Goal: Information Seeking & Learning: Learn about a topic

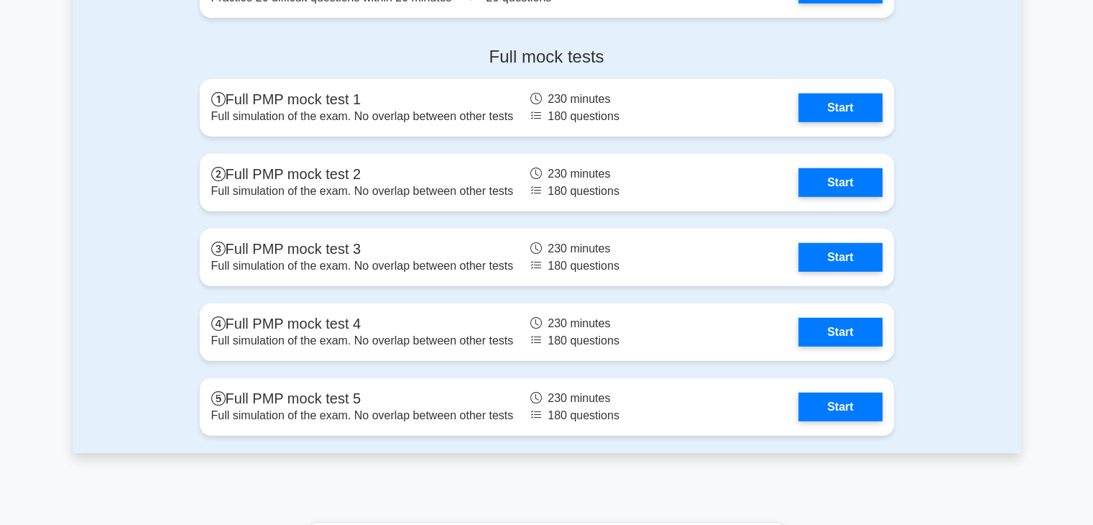
scroll to position [4153, 0]
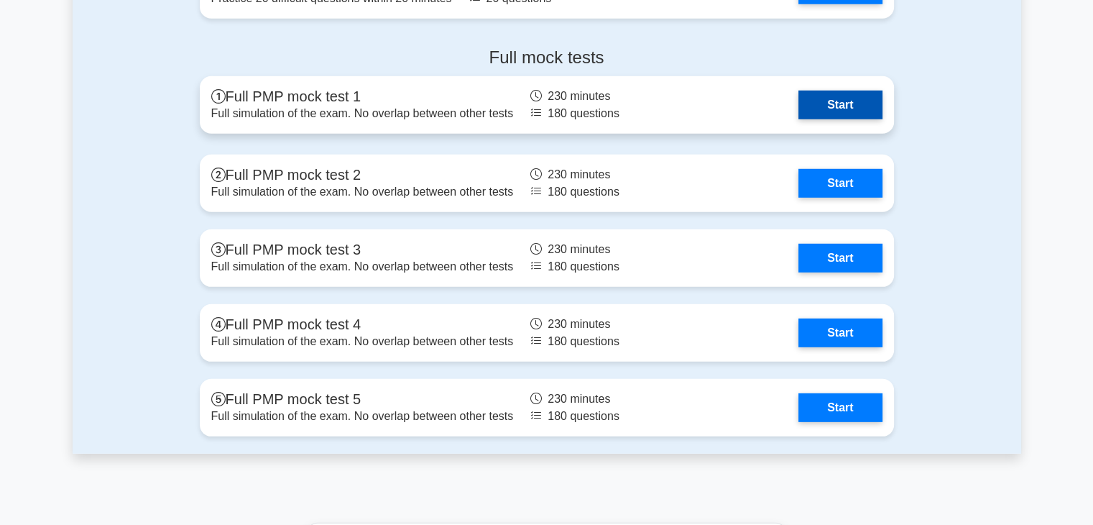
click at [839, 94] on link "Start" at bounding box center [839, 105] width 83 height 29
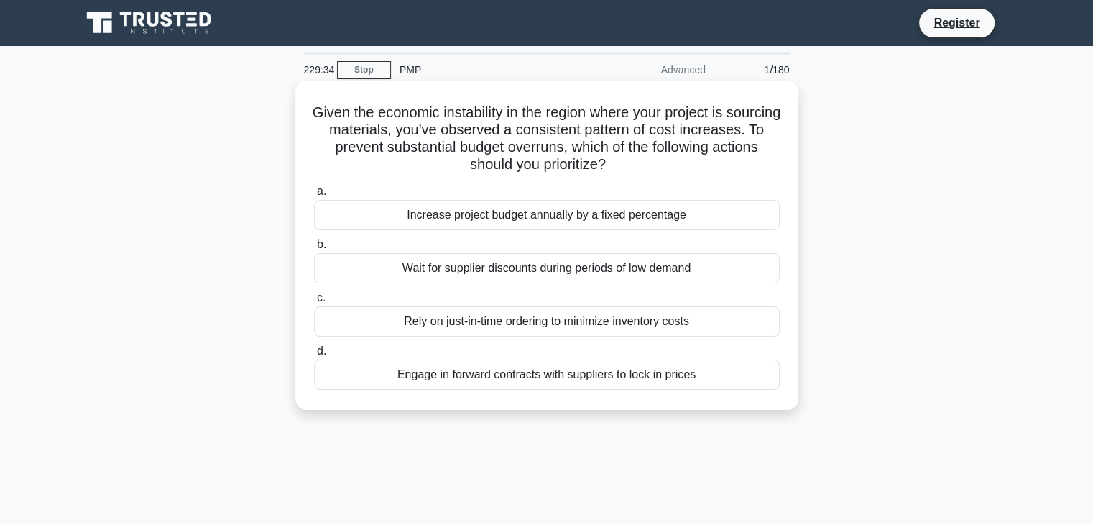
click at [589, 324] on div "Rely on just-in-time ordering to minimize inventory costs" at bounding box center [547, 321] width 466 height 30
click at [314, 303] on input "c. Rely on just-in-time ordering to minimize inventory costs" at bounding box center [314, 297] width 0 height 9
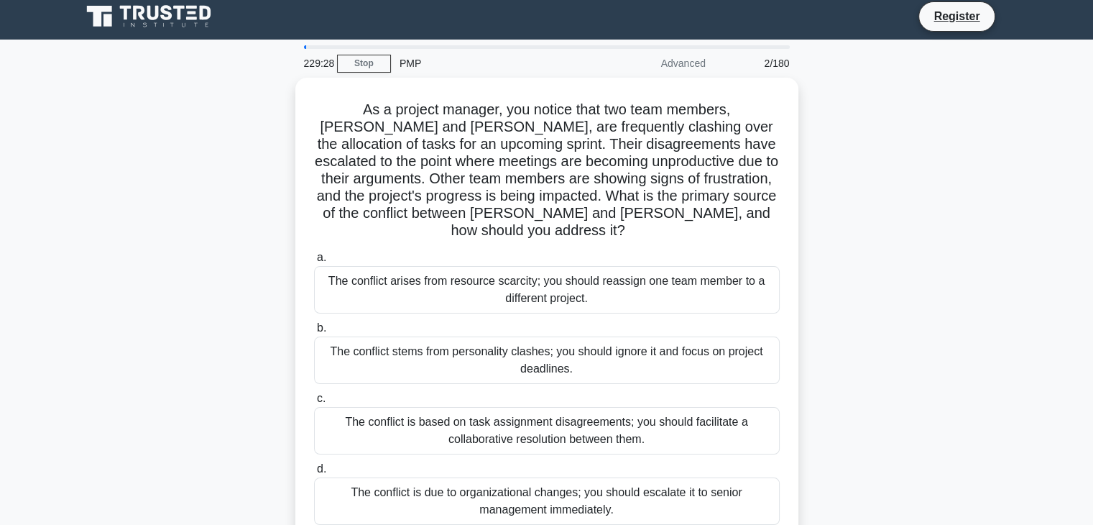
scroll to position [6, 0]
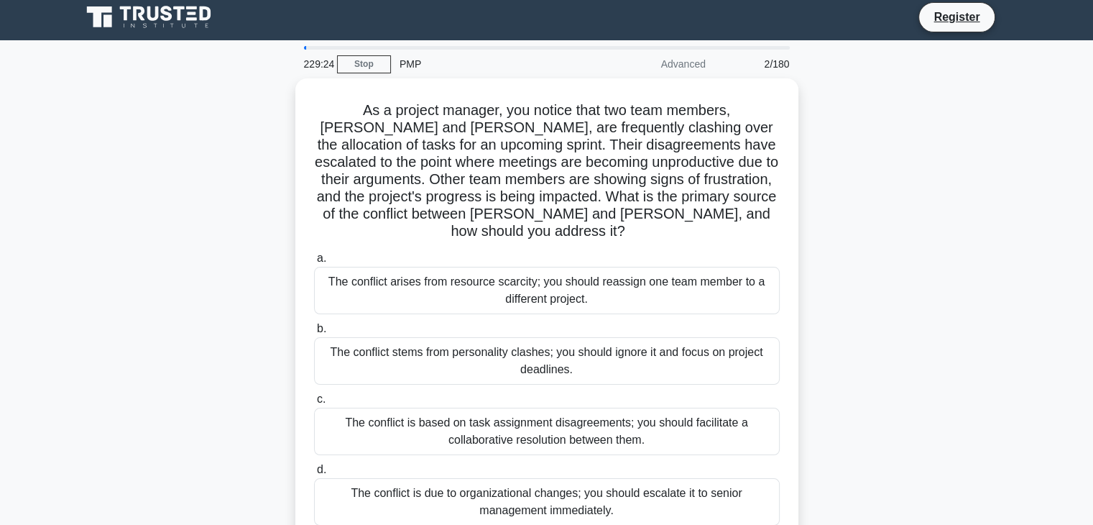
click at [178, 13] on icon at bounding box center [179, 13] width 11 height 14
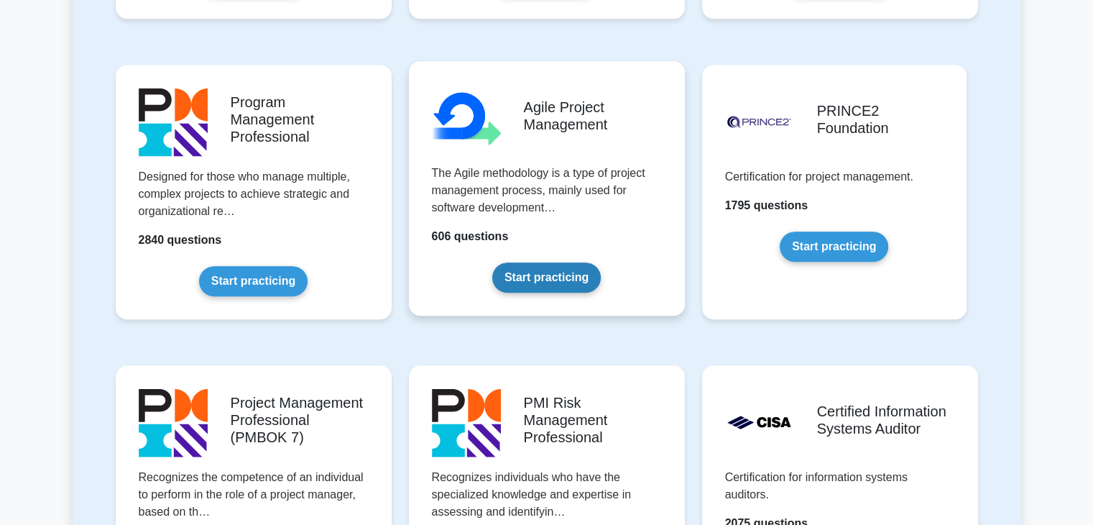
scroll to position [881, 0]
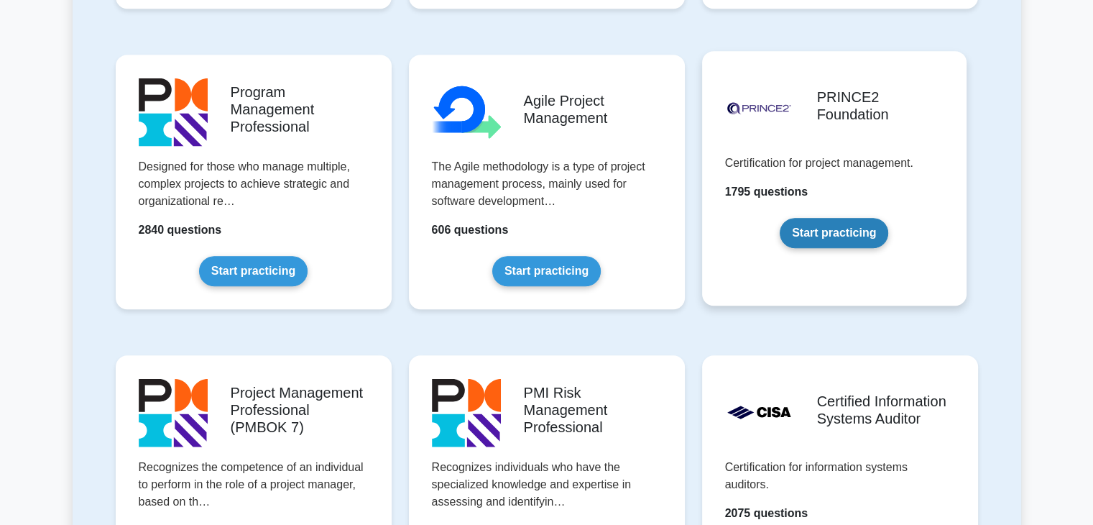
click at [834, 224] on link "Start practicing" at bounding box center [834, 233] width 109 height 30
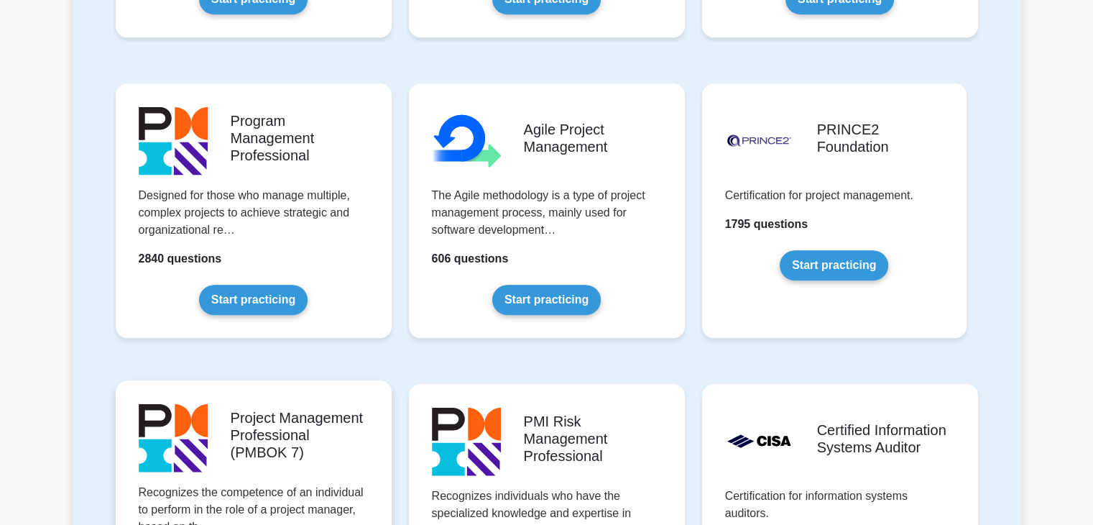
scroll to position [851, 0]
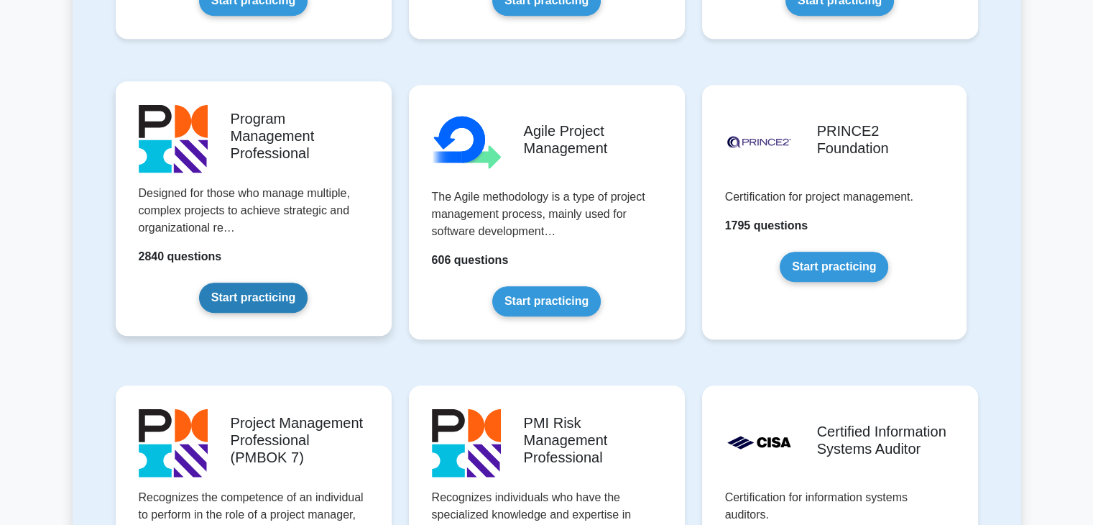
click at [274, 295] on link "Start practicing" at bounding box center [253, 297] width 109 height 30
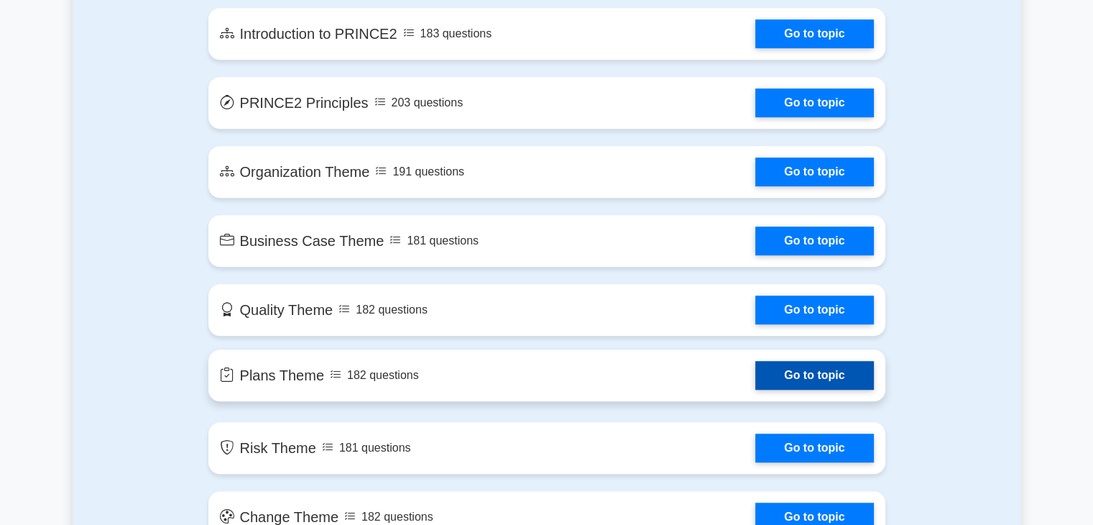
scroll to position [874, 0]
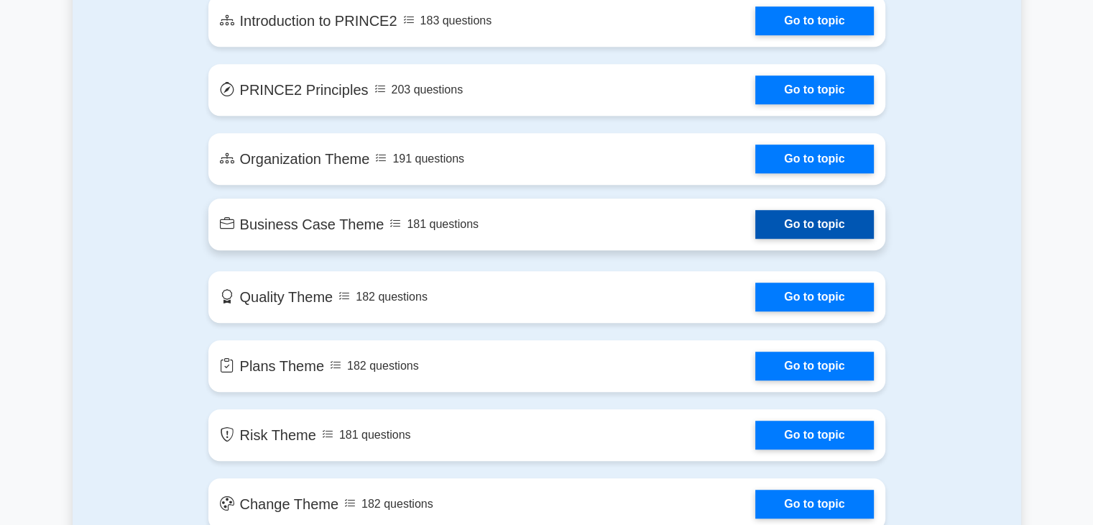
click at [786, 227] on link "Go to topic" at bounding box center [814, 224] width 118 height 29
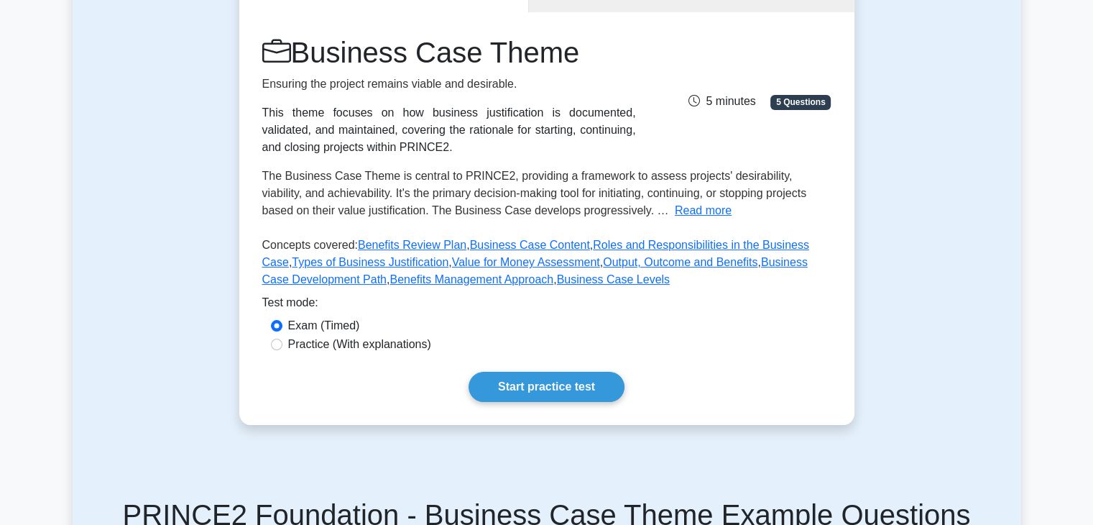
scroll to position [169, 0]
click at [276, 344] on input "Practice (With explanations)" at bounding box center [276, 343] width 11 height 11
radio input "true"
click at [507, 381] on link "Start practice test" at bounding box center [547, 386] width 156 height 30
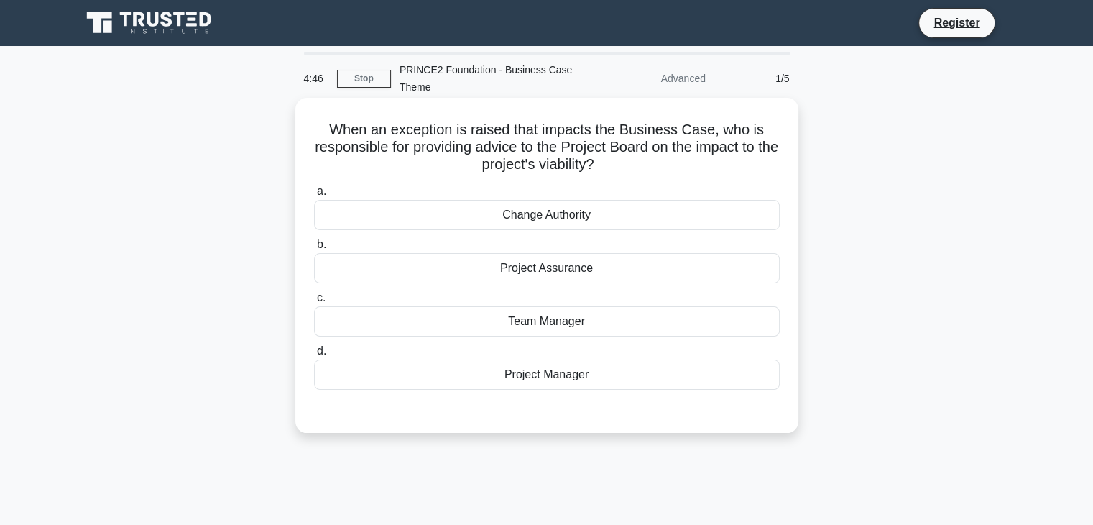
click at [544, 372] on div "Project Manager" at bounding box center [547, 374] width 466 height 30
click at [314, 356] on input "d. Project Manager" at bounding box center [314, 350] width 0 height 9
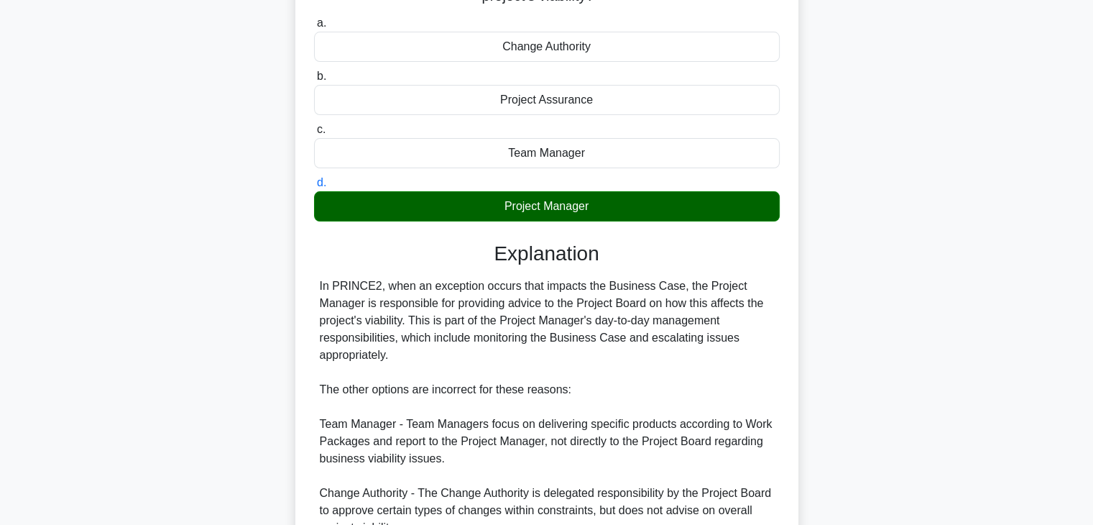
scroll to position [177, 0]
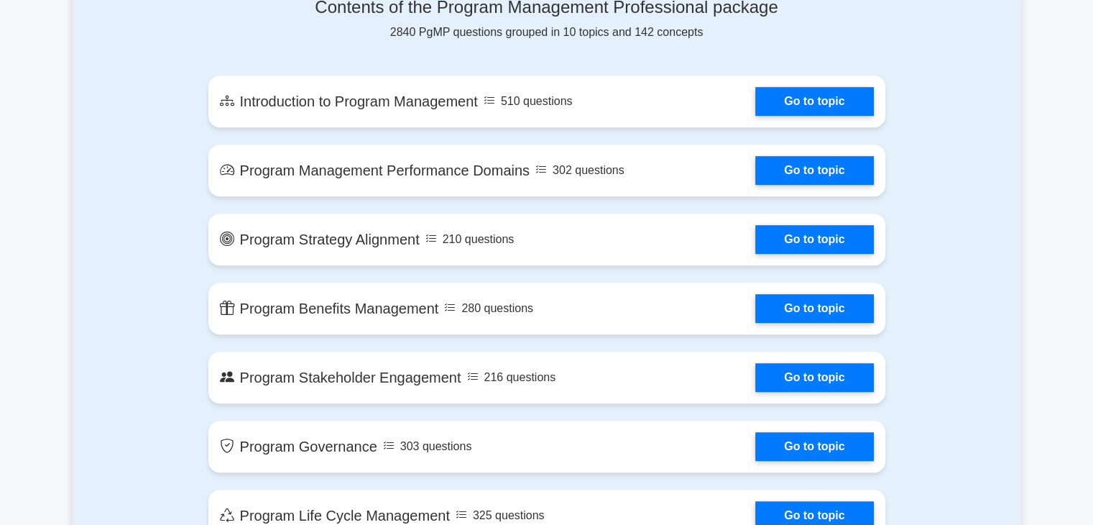
scroll to position [770, 0]
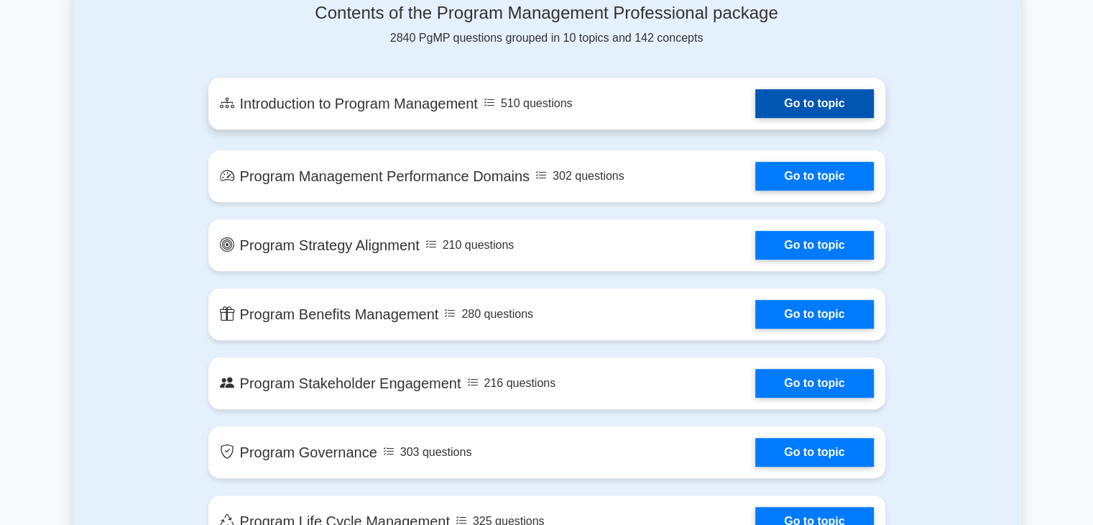
click at [811, 98] on link "Go to topic" at bounding box center [814, 103] width 118 height 29
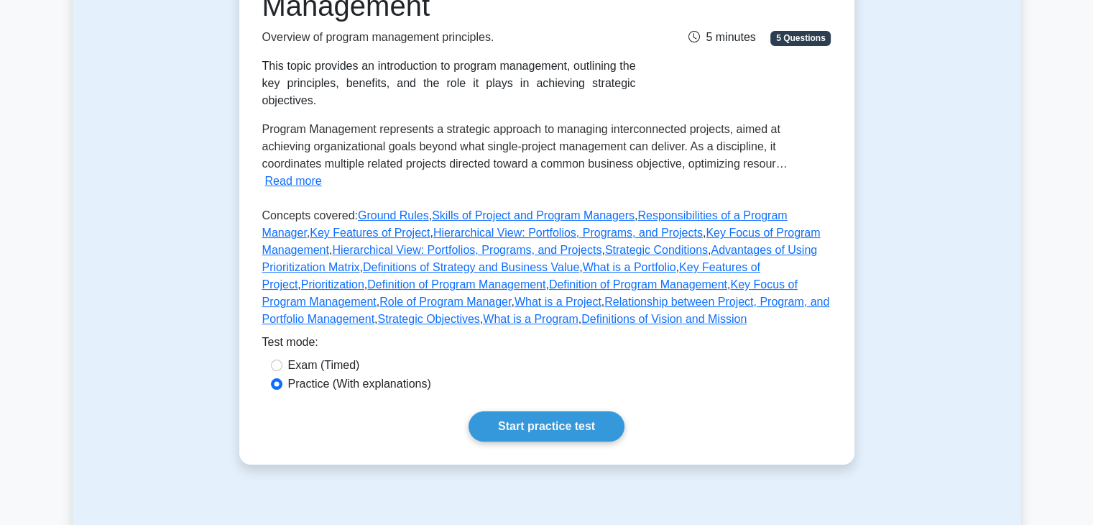
scroll to position [252, 0]
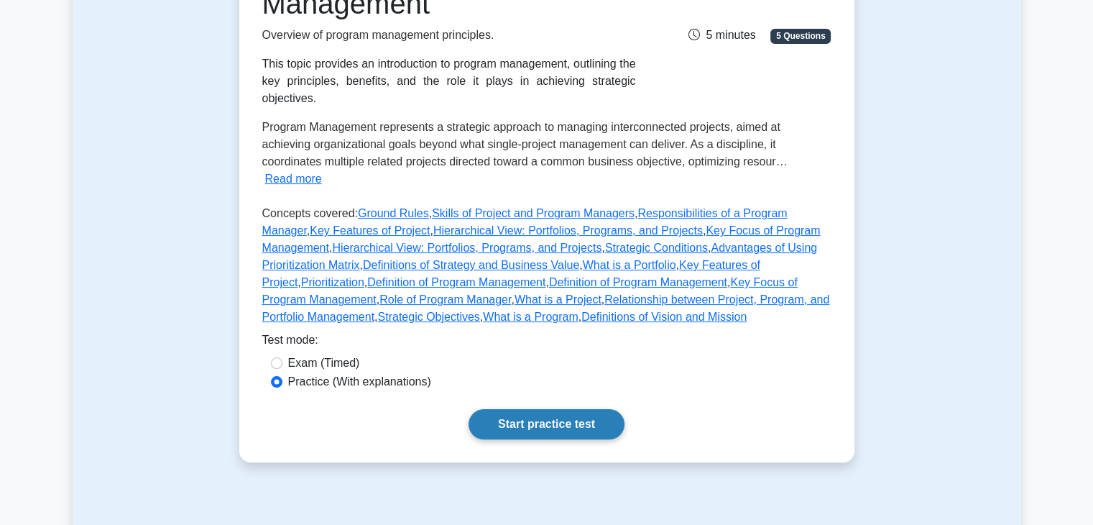
click at [545, 409] on link "Start practice test" at bounding box center [547, 424] width 156 height 30
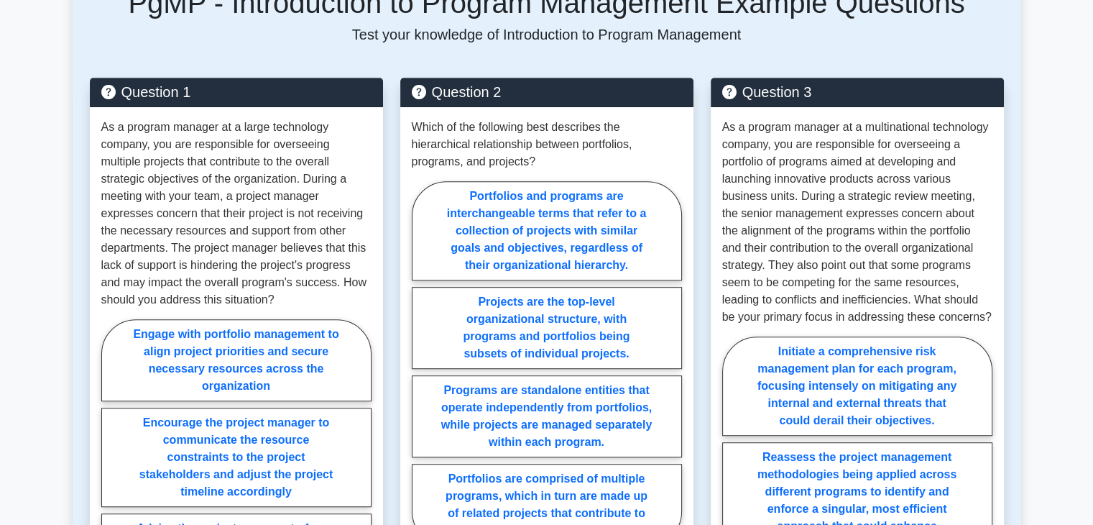
scroll to position [811, 0]
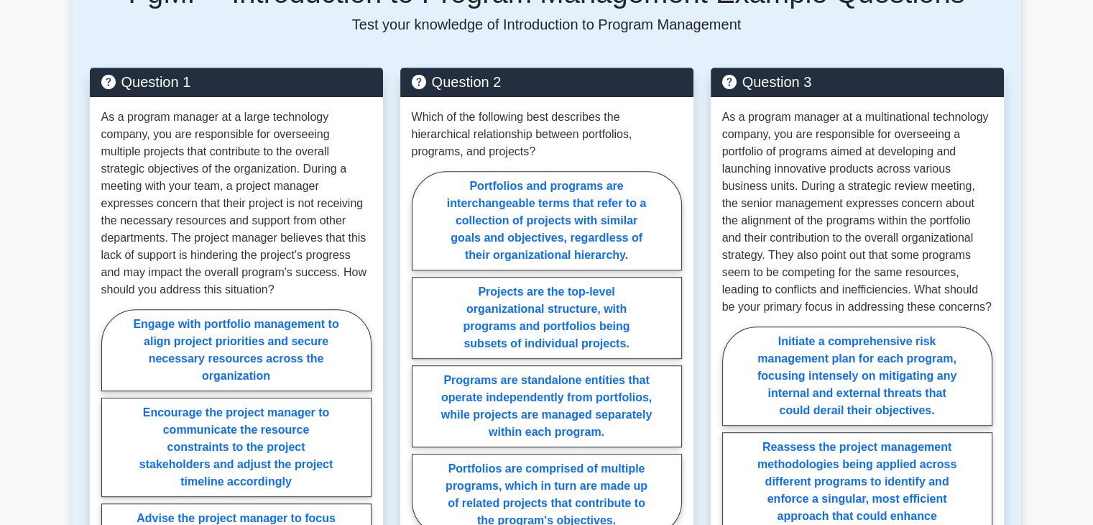
click at [212, 309] on label "Engage with portfolio management to align project priorities and secure necessa…" at bounding box center [236, 350] width 270 height 82
click at [111, 491] on input "Engage with portfolio management to align project priorities and secure necessa…" at bounding box center [105, 495] width 9 height 9
radio input "true"
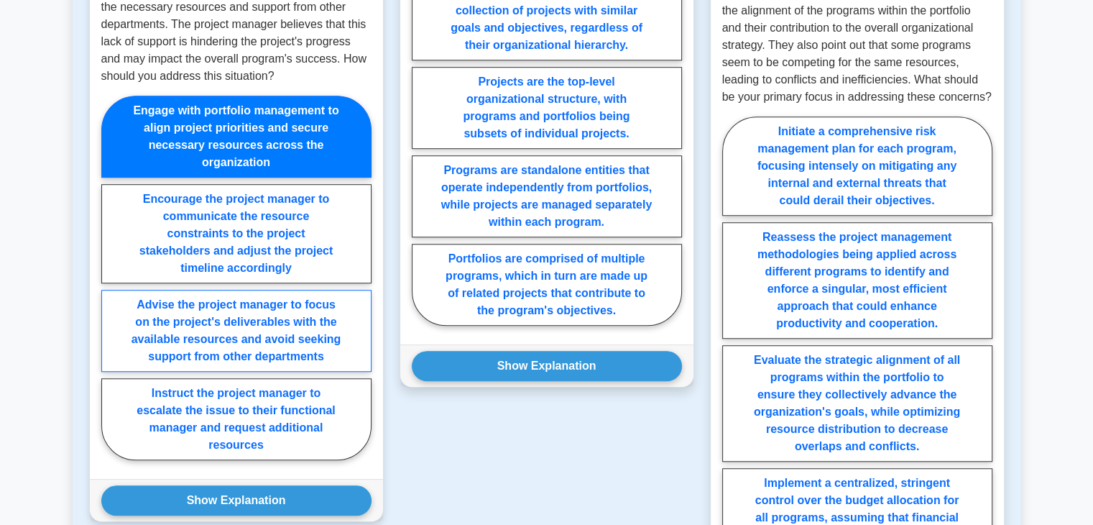
scroll to position [1026, 0]
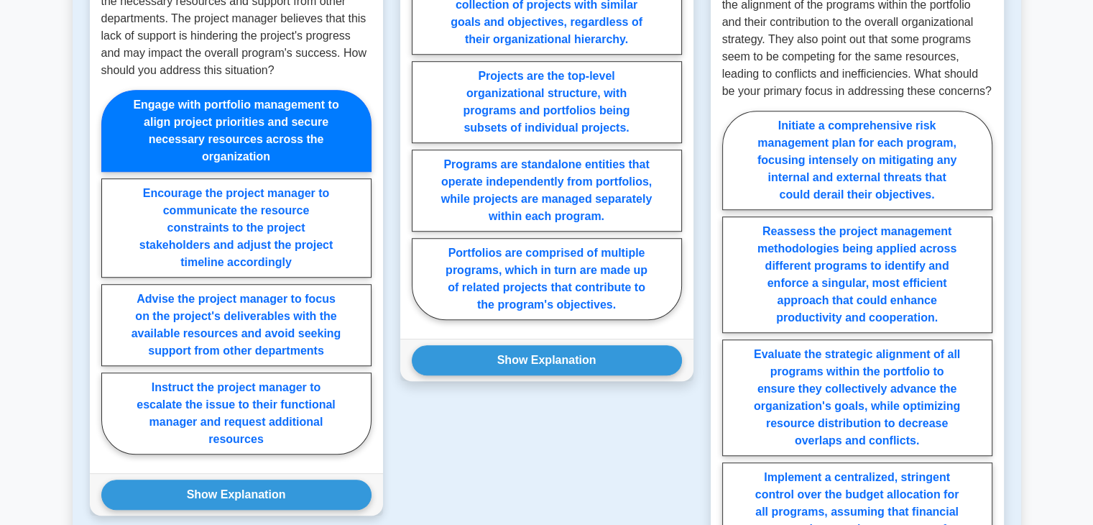
click at [218, 94] on label "Engage with portfolio management to align project priorities and secure necessa…" at bounding box center [236, 131] width 270 height 82
click at [111, 272] on input "Engage with portfolio management to align project priorities and secure necessa…" at bounding box center [105, 276] width 9 height 9
click at [218, 94] on label "Engage with portfolio management to align project priorities and secure necessa…" at bounding box center [236, 131] width 270 height 82
click at [111, 272] on input "Engage with portfolio management to align project priorities and secure necessa…" at bounding box center [105, 276] width 9 height 9
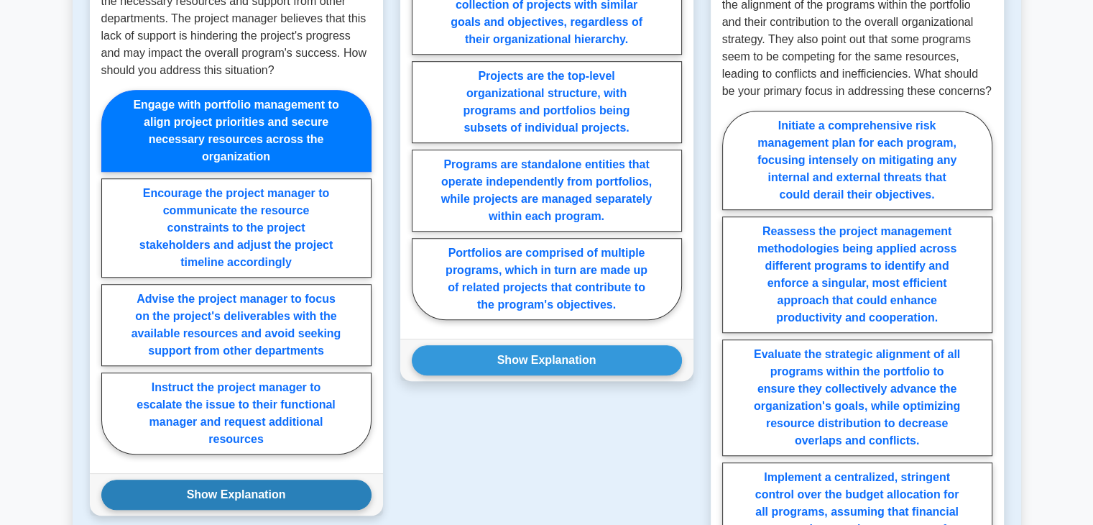
click at [245, 479] on button "Show Explanation" at bounding box center [236, 494] width 270 height 30
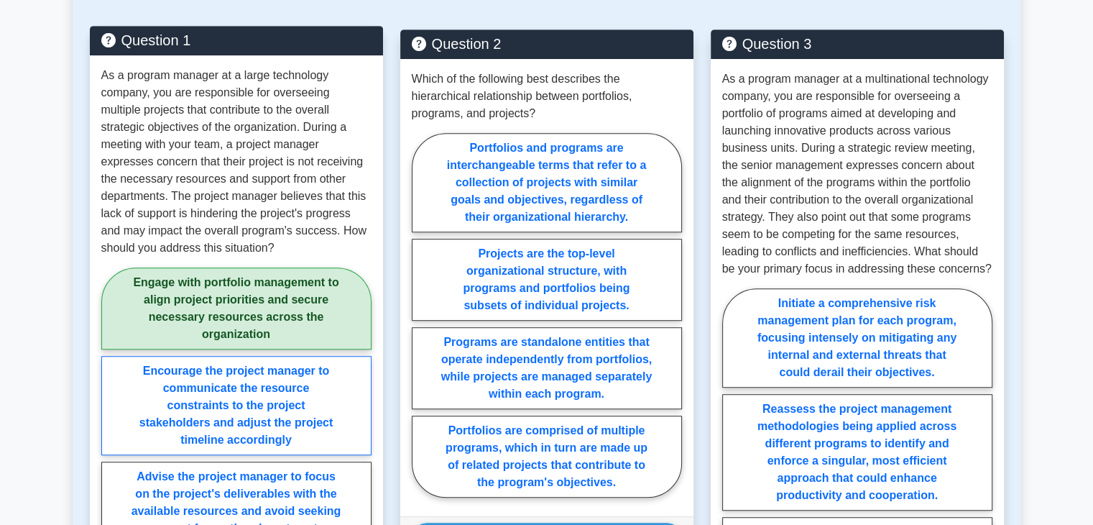
scroll to position [811, 0]
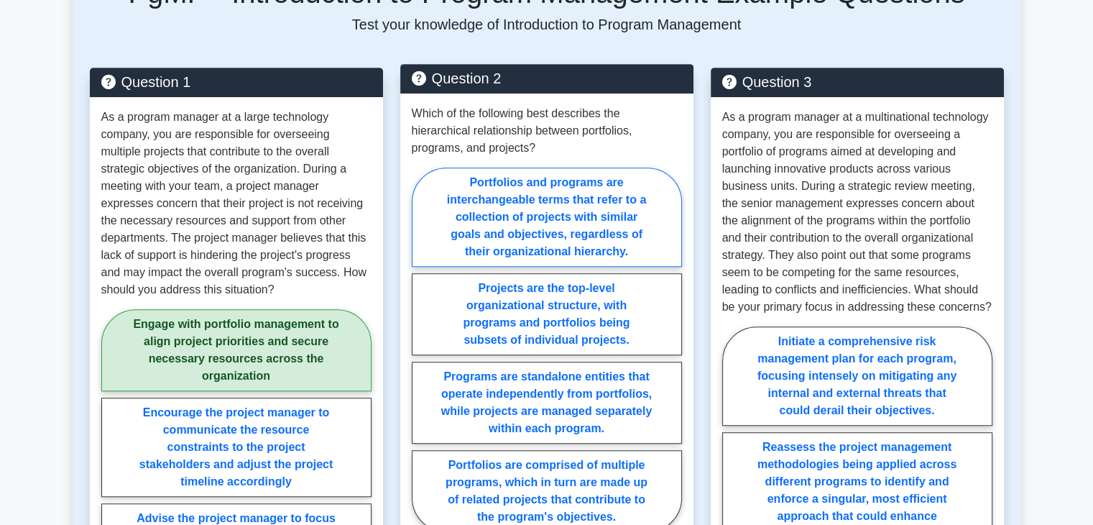
click at [586, 193] on label "Portfolios and programs are interchangeable terms that refer to a collection of…" at bounding box center [547, 216] width 270 height 99
click at [421, 349] on input "Portfolios and programs are interchangeable terms that refer to a collection of…" at bounding box center [416, 353] width 9 height 9
radio input "true"
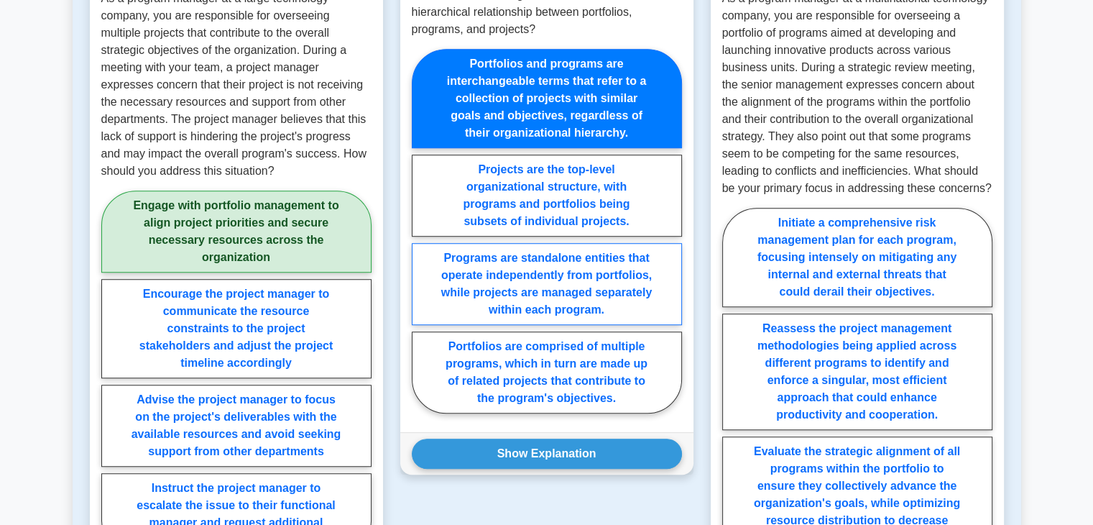
scroll to position [954, 0]
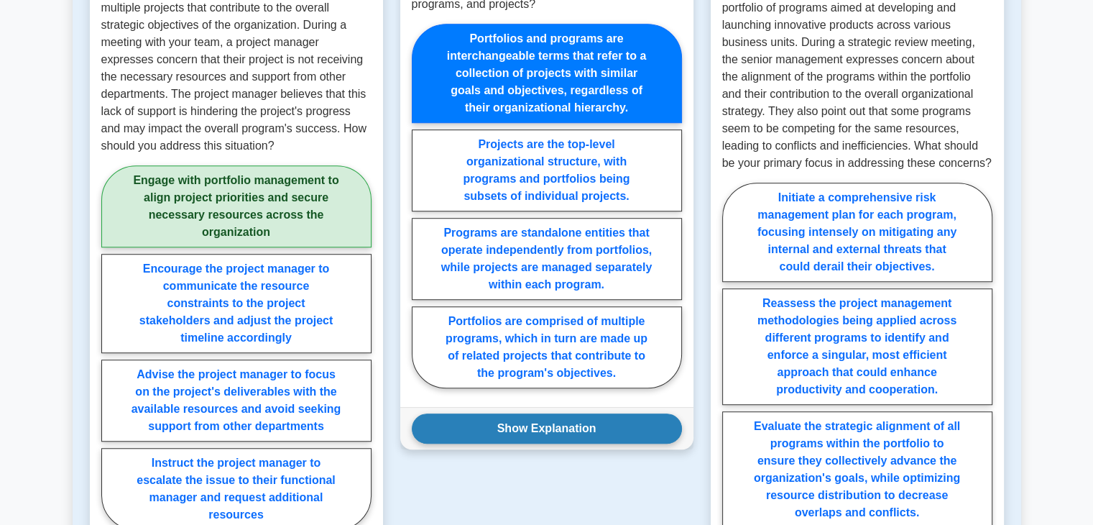
click at [553, 413] on button "Show Explanation" at bounding box center [547, 428] width 270 height 30
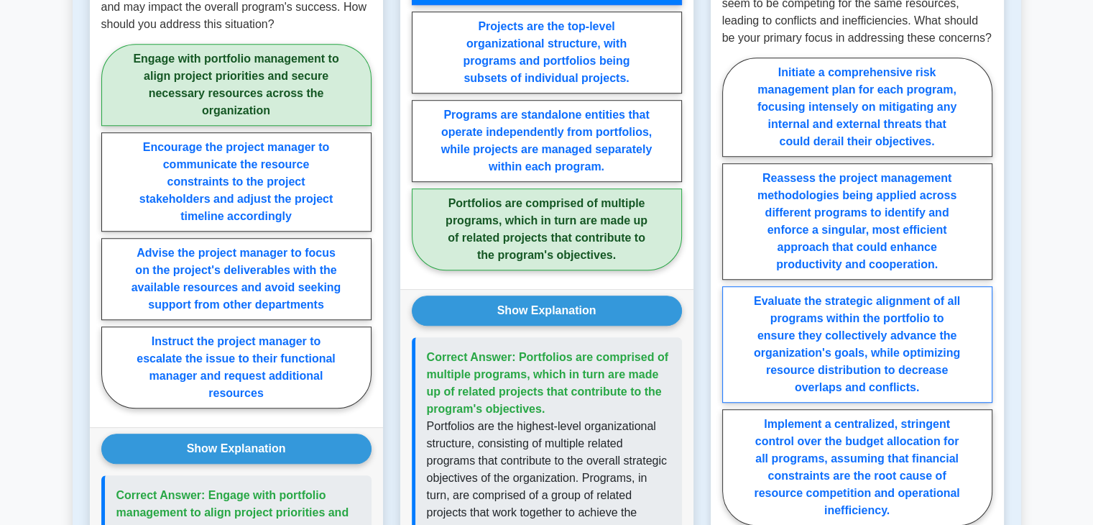
scroll to position [1098, 0]
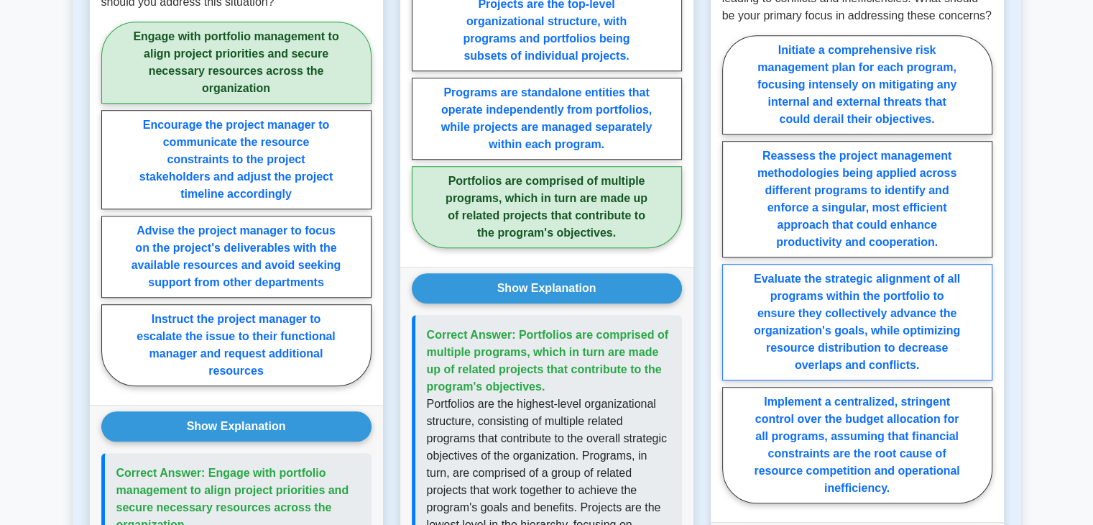
click at [868, 284] on label "Evaluate the strategic alignment of all programs within the portfolio to ensure…" at bounding box center [857, 322] width 270 height 116
click at [732, 278] on input "Evaluate the strategic alignment of all programs within the portfolio to ensure…" at bounding box center [726, 273] width 9 height 9
radio input "true"
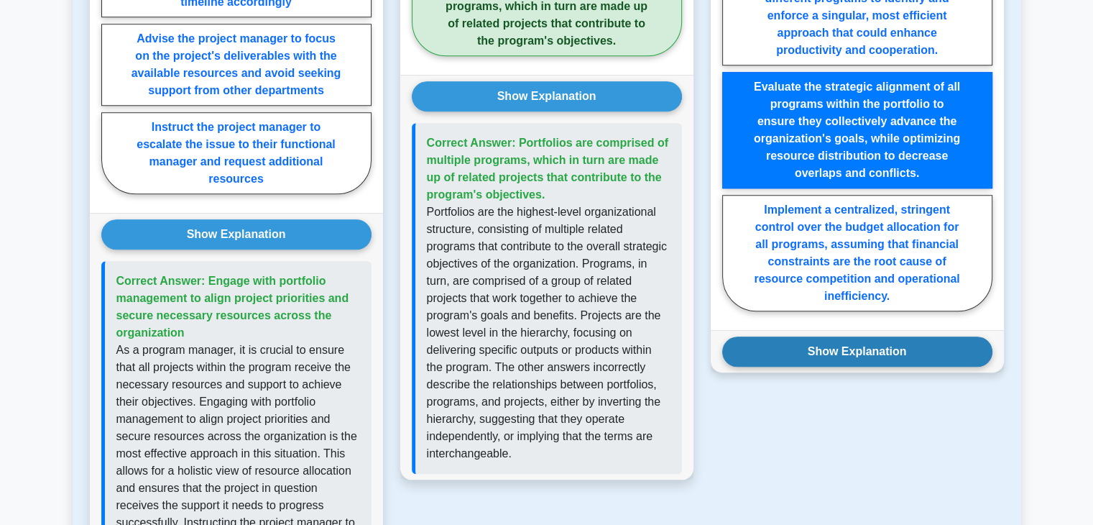
scroll to position [1314, 0]
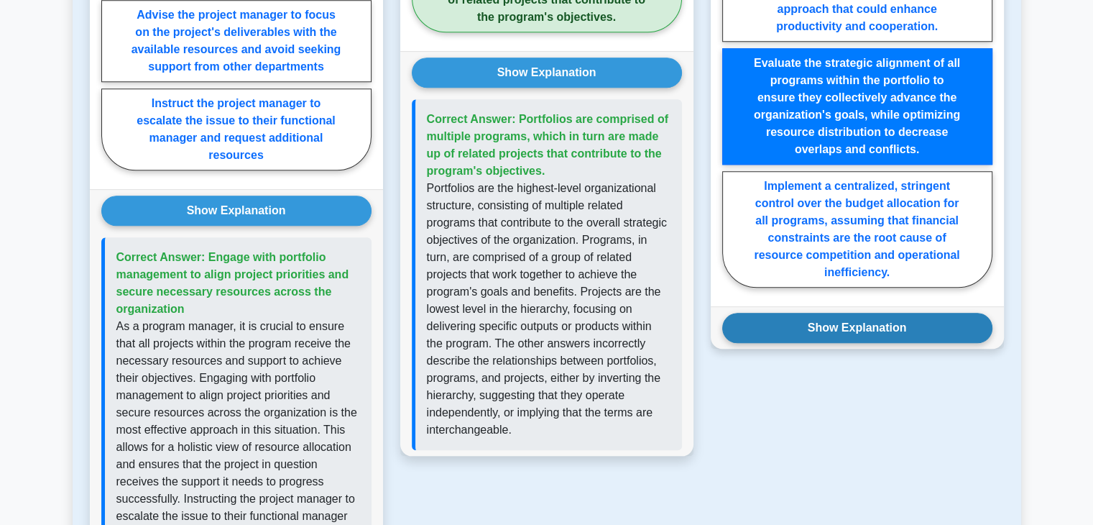
click at [862, 313] on button "Show Explanation" at bounding box center [857, 328] width 270 height 30
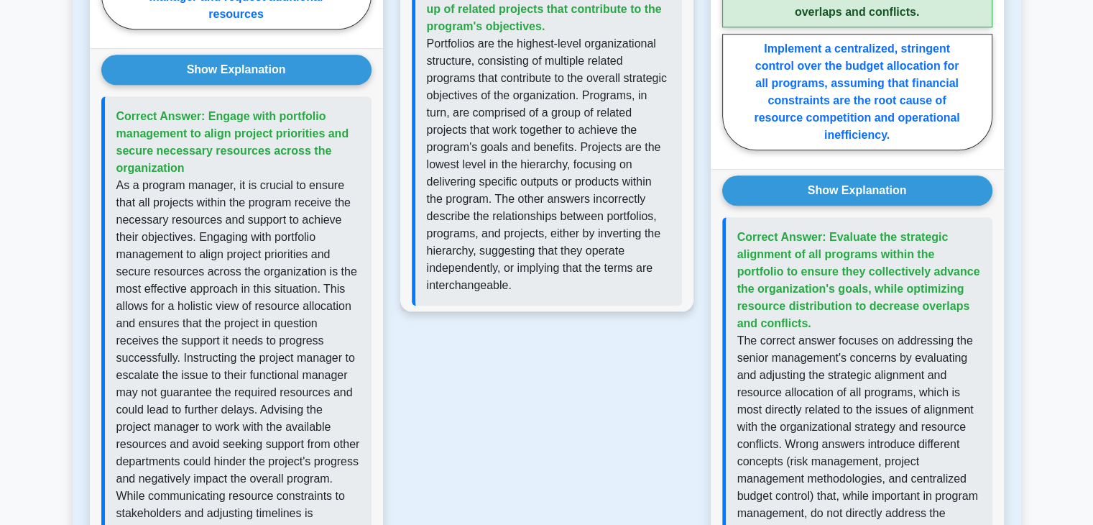
scroll to position [1457, 0]
